Goal: Information Seeking & Learning: Learn about a topic

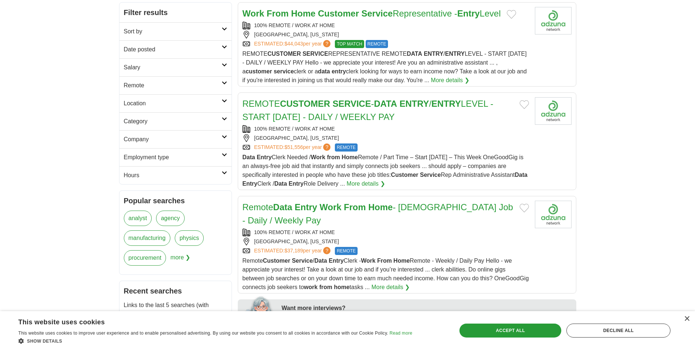
scroll to position [110, 0]
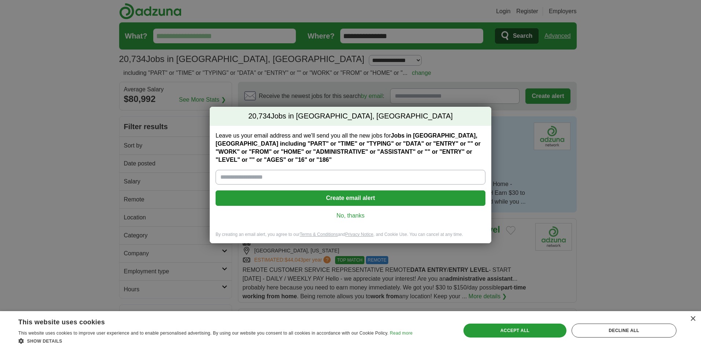
click at [340, 214] on link "No, thanks" at bounding box center [350, 215] width 258 height 8
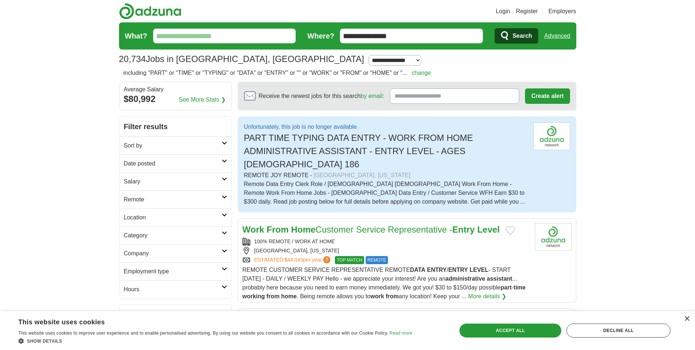
click at [346, 224] on link "Work From Home Customer Service Representative - Entry Level" at bounding box center [372, 229] width 258 height 10
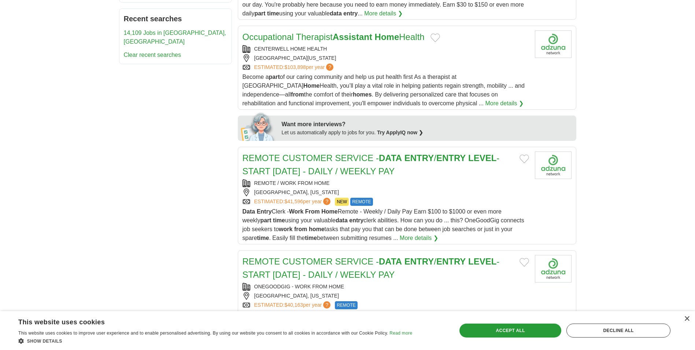
scroll to position [403, 0]
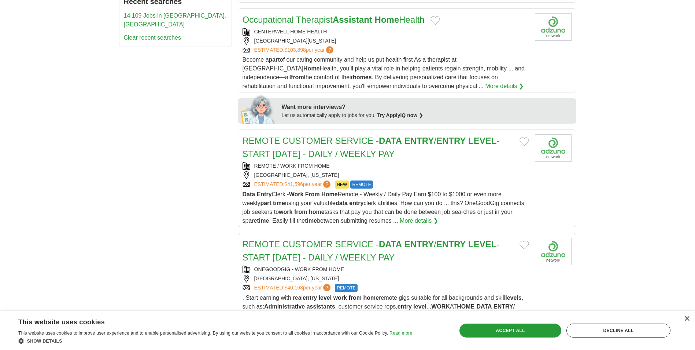
click at [338, 136] on link "REMOTE CUSTOMER SERVICE - DATA ENTRY / ENTRY LEVEL - START [DATE] - DAILY / WEE…" at bounding box center [371, 147] width 257 height 23
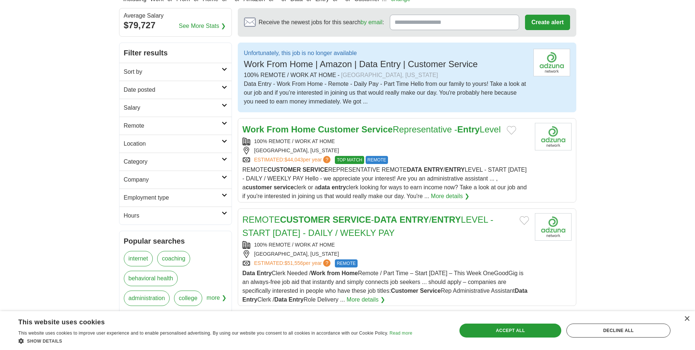
scroll to position [73, 0]
